Goal: Use online tool/utility: Utilize a website feature to perform a specific function

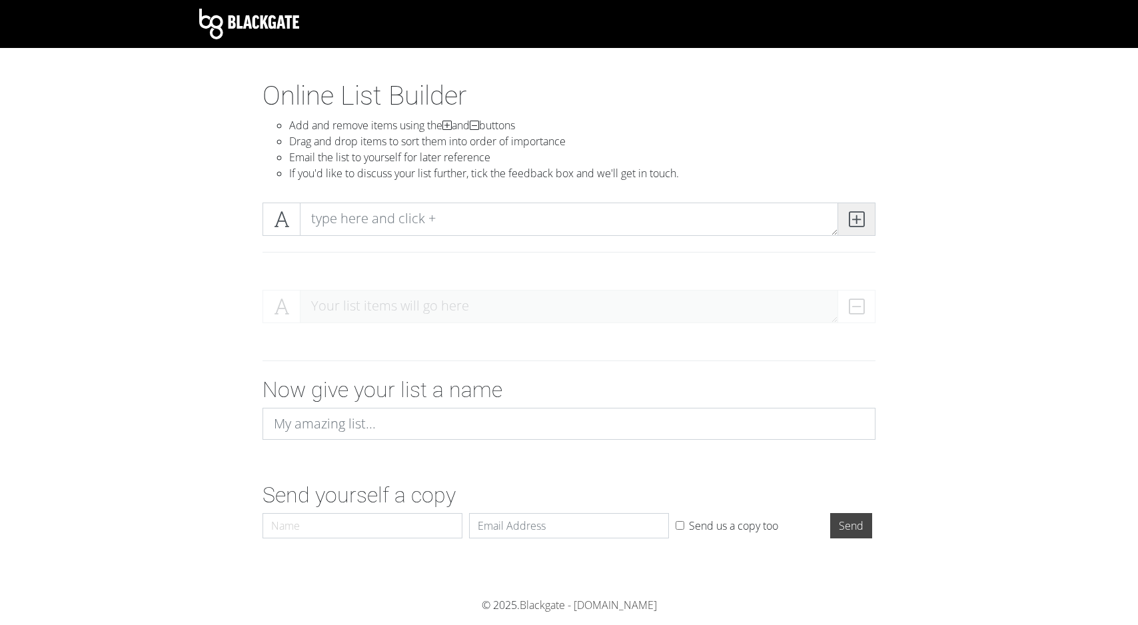
click at [858, 223] on icon at bounding box center [856, 219] width 15 height 13
click at [855, 306] on div "DELETE" at bounding box center [848, 306] width 53 height 33
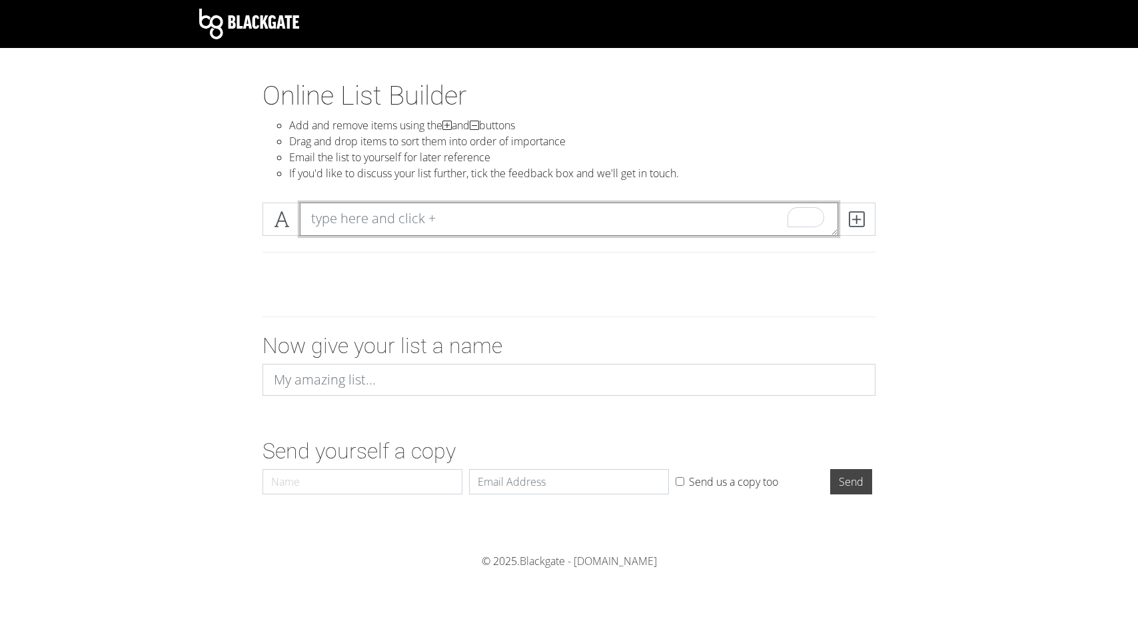
click at [658, 231] on textarea "To enrich screen reader interactions, please activate Accessibility in Grammarl…" at bounding box center [569, 219] width 538 height 33
click at [376, 291] on div at bounding box center [568, 289] width 759 height 21
click at [376, 262] on div at bounding box center [568, 258] width 633 height 22
click at [430, 222] on textarea "To enrich screen reader interactions, please activate Accessibility in Grammarl…" at bounding box center [569, 219] width 538 height 33
paste textarea "Name on Envelope Mr. and [PERSON_NAME] Mr. and [PERSON_NAME] Mr. and Mrs. [PERS…"
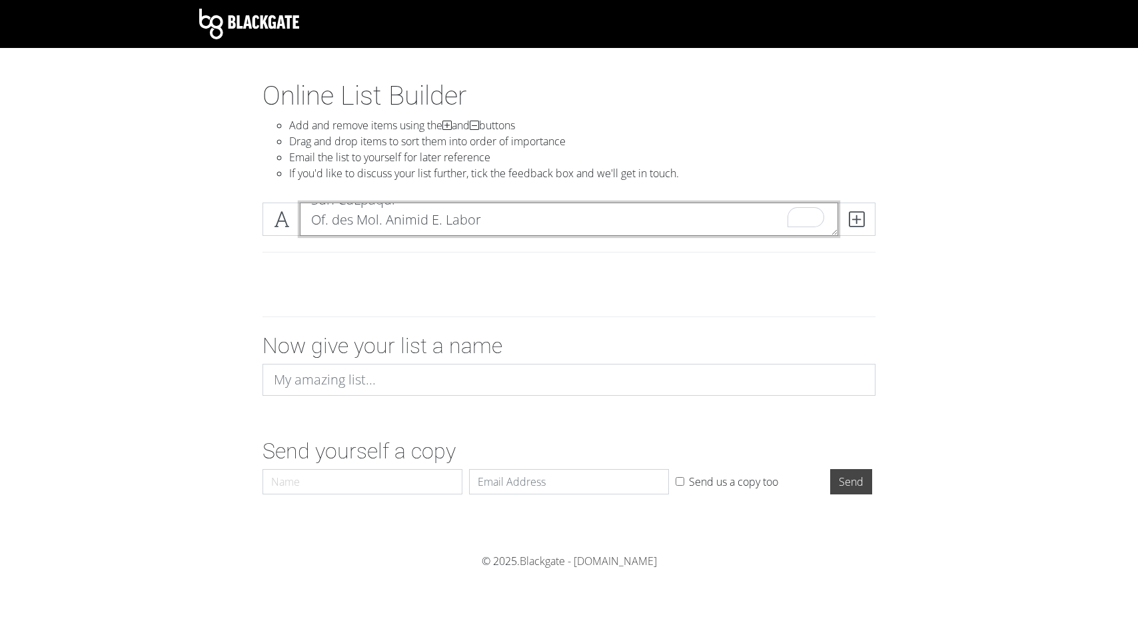
scroll to position [1, 0]
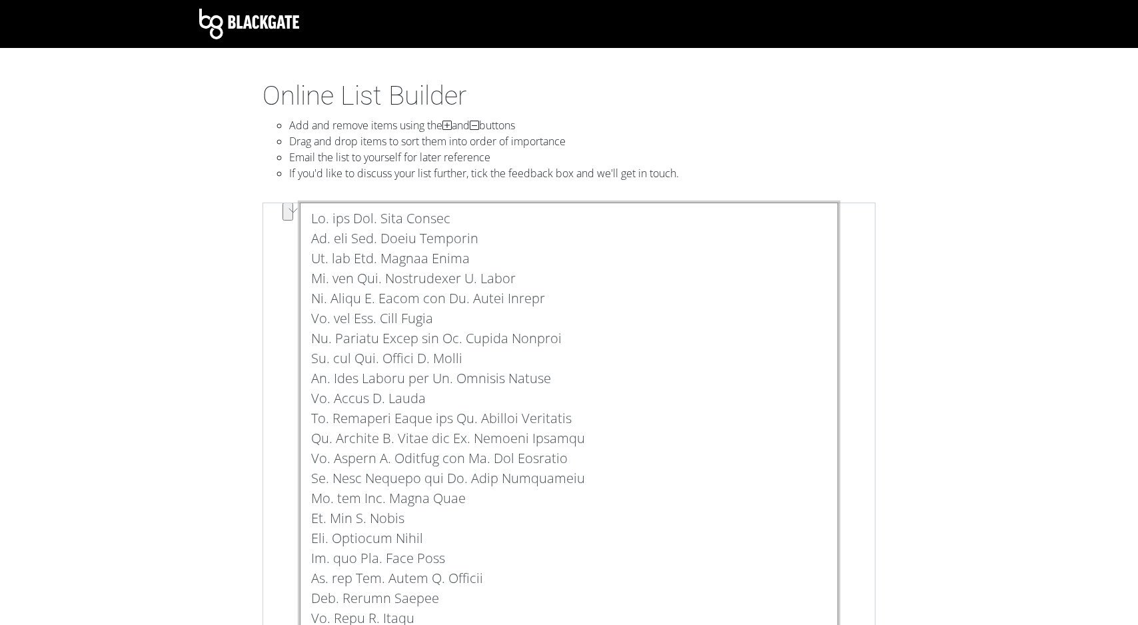
scroll to position [0, 0]
type textarea "Mr. and [PERSON_NAME] Mr. and [PERSON_NAME] Mr. and Mrs. [PERSON_NAME] Mr. and …"
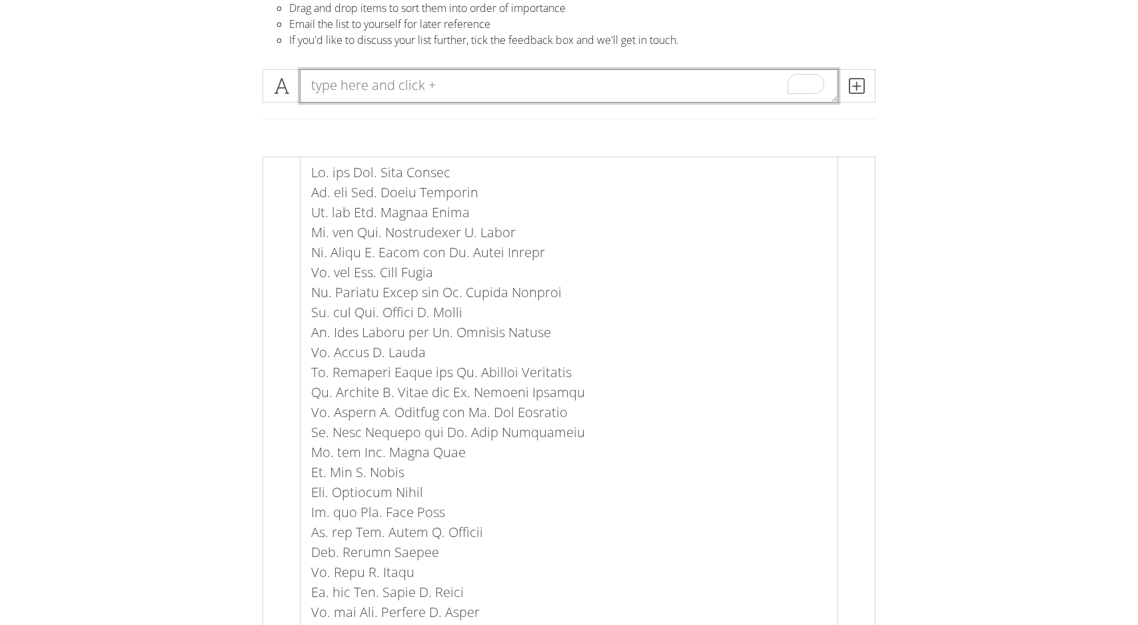
scroll to position [133, 0]
